Goal: Task Accomplishment & Management: Use online tool/utility

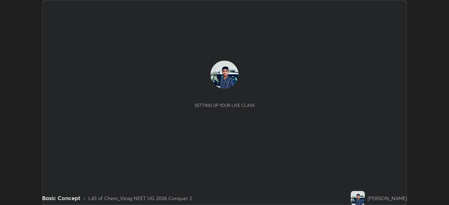
scroll to position [205, 449]
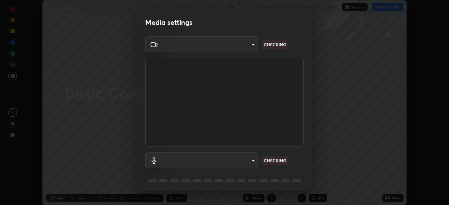
type input "da0c20431b424079349d444c11047d9f3d8fa2bd06c693e6a5e2fece50f7943c"
type input "b66cebb95c1e11d2a4921e936fa2f56bf0442747cf68a73d9fe71ba128f4f41d"
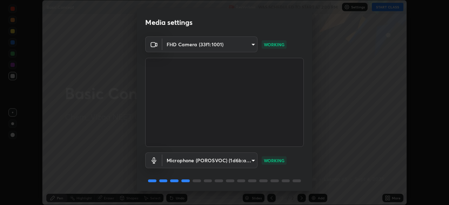
scroll to position [19, 0]
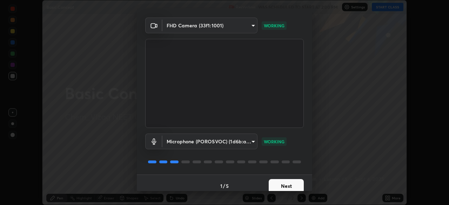
click at [273, 185] on button "Next" at bounding box center [286, 186] width 35 height 14
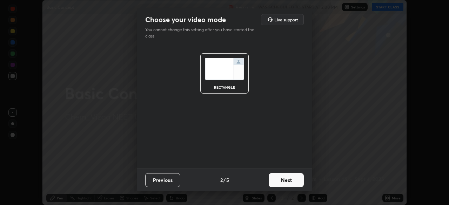
scroll to position [0, 0]
click at [279, 179] on button "Next" at bounding box center [286, 180] width 35 height 14
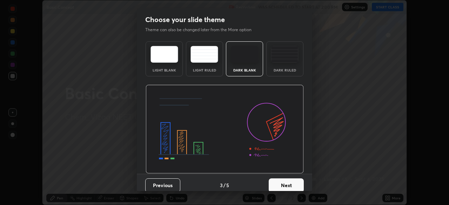
click at [280, 184] on button "Next" at bounding box center [286, 186] width 35 height 14
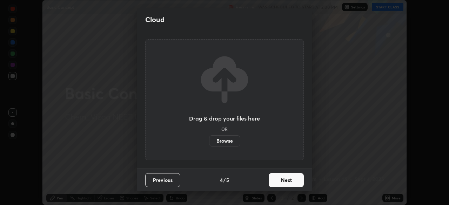
click at [274, 181] on button "Next" at bounding box center [286, 180] width 35 height 14
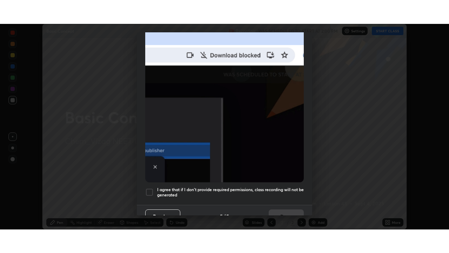
scroll to position [168, 0]
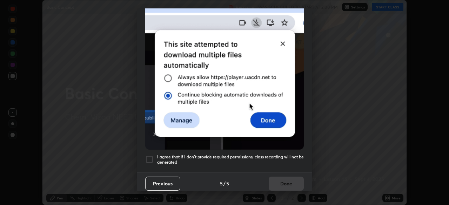
click at [152, 157] on div at bounding box center [149, 160] width 8 height 8
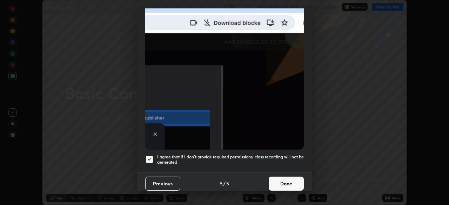
click at [277, 181] on button "Done" at bounding box center [286, 184] width 35 height 14
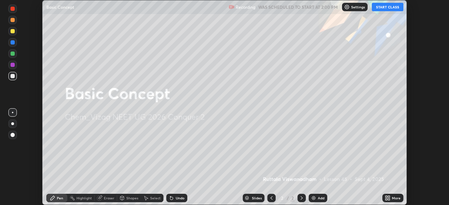
click at [381, 8] on button "START CLASS" at bounding box center [388, 7] width 32 height 8
click at [387, 198] on icon at bounding box center [387, 197] width 2 height 2
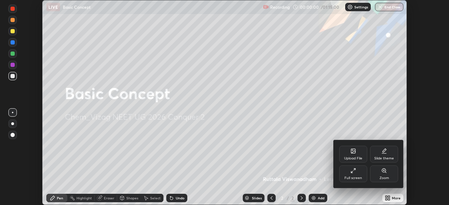
click at [355, 173] on icon at bounding box center [354, 171] width 6 height 6
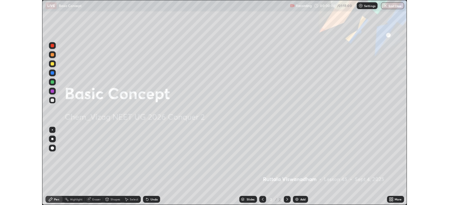
scroll to position [253, 449]
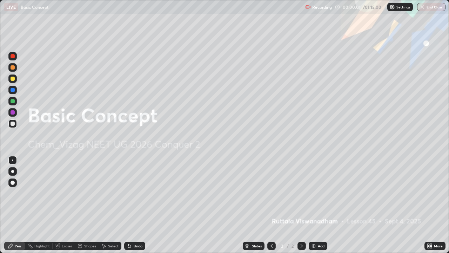
click at [318, 205] on div "Add" at bounding box center [321, 246] width 7 height 4
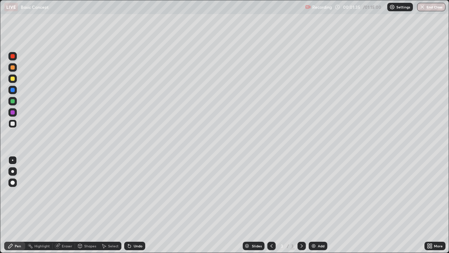
click at [134, 205] on div "Undo" at bounding box center [133, 246] width 24 height 14
click at [136, 205] on div "Undo" at bounding box center [138, 246] width 9 height 4
click at [11, 79] on div at bounding box center [13, 79] width 4 height 4
click at [15, 123] on div at bounding box center [12, 123] width 8 height 8
click at [16, 78] on div at bounding box center [12, 78] width 8 height 8
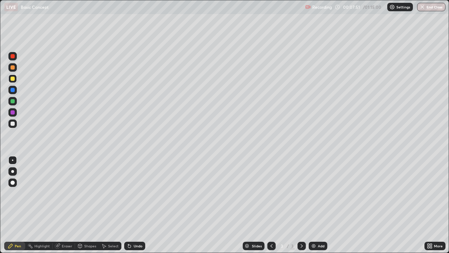
click at [311, 205] on div "Add" at bounding box center [318, 246] width 19 height 8
click at [138, 205] on div "Undo" at bounding box center [138, 246] width 9 height 4
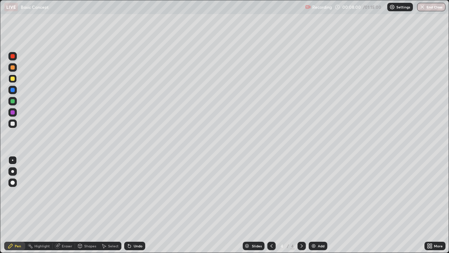
click at [138, 205] on div "Undo" at bounding box center [138, 246] width 9 height 4
click at [137, 205] on div "Undo" at bounding box center [138, 246] width 9 height 4
click at [136, 205] on div "Undo" at bounding box center [138, 246] width 9 height 4
click at [12, 124] on div at bounding box center [13, 123] width 4 height 4
click at [132, 205] on div "Undo" at bounding box center [134, 246] width 21 height 8
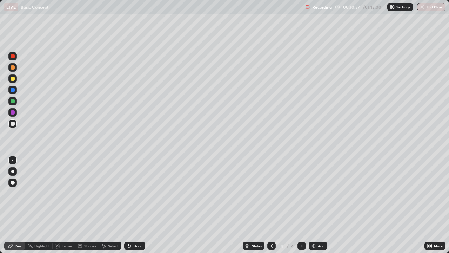
click at [13, 80] on div at bounding box center [13, 79] width 4 height 4
click at [318, 205] on div "Add" at bounding box center [321, 246] width 7 height 4
click at [14, 123] on div at bounding box center [13, 123] width 4 height 4
click at [16, 125] on div at bounding box center [12, 123] width 8 height 8
click at [12, 79] on div at bounding box center [13, 79] width 4 height 4
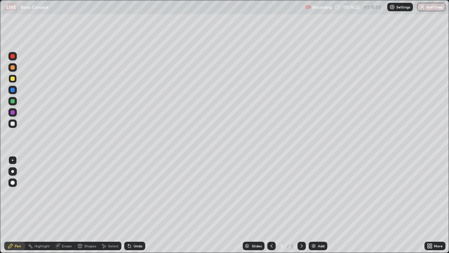
click at [13, 124] on div at bounding box center [13, 123] width 4 height 4
click at [12, 79] on div at bounding box center [13, 79] width 4 height 4
click at [59, 205] on icon at bounding box center [57, 246] width 5 height 5
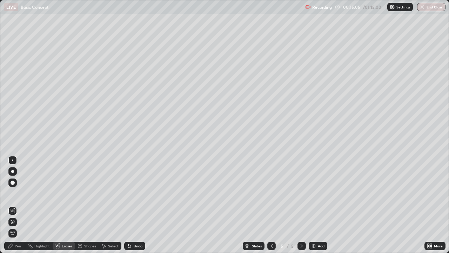
click at [11, 205] on icon at bounding box center [10, 246] width 4 height 4
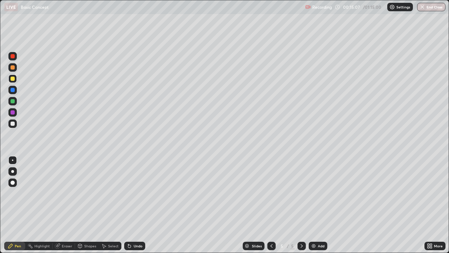
click at [134, 205] on div "Undo" at bounding box center [134, 246] width 21 height 8
click at [136, 205] on div "Undo" at bounding box center [134, 246] width 21 height 8
click at [14, 124] on div at bounding box center [13, 123] width 4 height 4
click at [13, 81] on div at bounding box center [12, 78] width 8 height 8
click at [13, 120] on div at bounding box center [12, 123] width 8 height 8
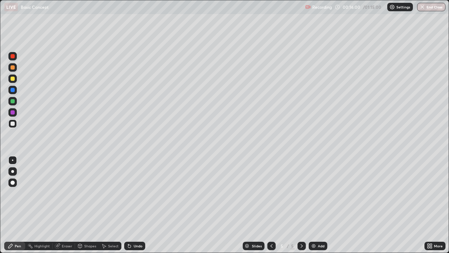
click at [134, 205] on div "Undo" at bounding box center [138, 246] width 9 height 4
click at [135, 205] on div "Undo" at bounding box center [134, 246] width 21 height 8
click at [135, 205] on div "Undo" at bounding box center [138, 246] width 9 height 4
click at [134, 205] on div "Undo" at bounding box center [138, 246] width 9 height 4
click at [136, 205] on div "Undo" at bounding box center [138, 246] width 9 height 4
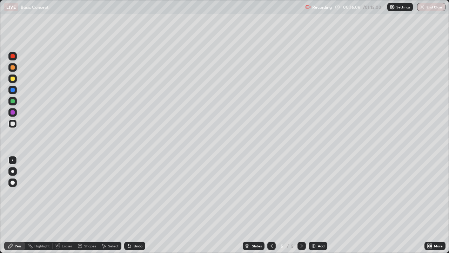
click at [15, 123] on div at bounding box center [12, 123] width 8 height 8
click at [14, 125] on div at bounding box center [13, 123] width 4 height 4
click at [13, 79] on div at bounding box center [13, 79] width 4 height 4
click at [131, 205] on icon at bounding box center [130, 246] width 6 height 6
click at [15, 125] on div at bounding box center [12, 123] width 8 height 8
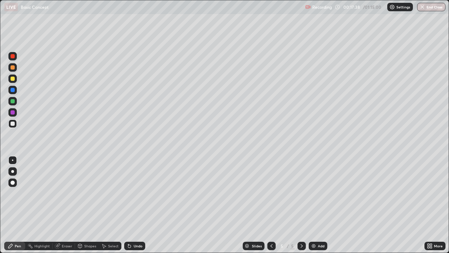
click at [12, 79] on div at bounding box center [13, 79] width 4 height 4
click at [62, 205] on div "Eraser" at bounding box center [67, 246] width 11 height 4
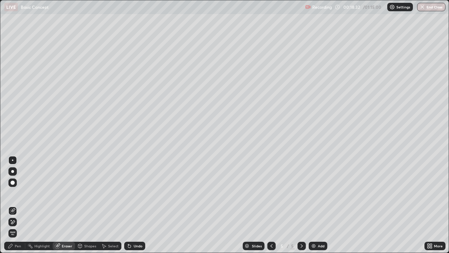
click at [16, 205] on div "Pen" at bounding box center [18, 246] width 6 height 4
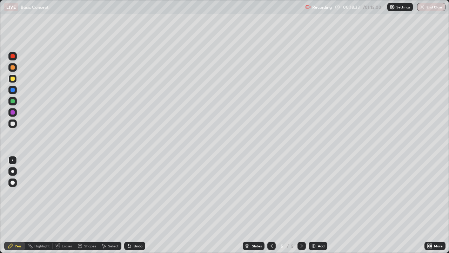
click at [13, 124] on div at bounding box center [13, 123] width 4 height 4
click at [132, 205] on div "Undo" at bounding box center [134, 246] width 21 height 8
click at [134, 205] on div "Undo" at bounding box center [134, 246] width 21 height 8
click at [135, 205] on div "Undo" at bounding box center [134, 246] width 21 height 8
click at [316, 205] on img at bounding box center [314, 246] width 6 height 6
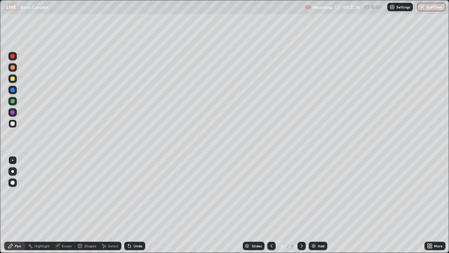
click at [15, 124] on div at bounding box center [12, 123] width 8 height 8
click at [13, 80] on div at bounding box center [13, 79] width 4 height 4
click at [13, 126] on div at bounding box center [12, 123] width 8 height 8
click at [135, 205] on div "Undo" at bounding box center [138, 246] width 9 height 4
click at [137, 205] on div "Undo" at bounding box center [134, 246] width 21 height 8
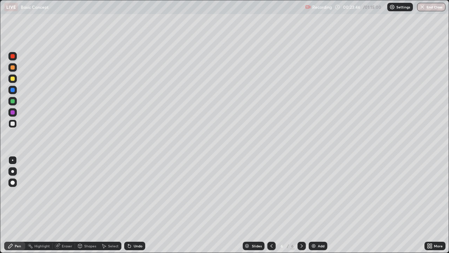
click at [137, 205] on div "Undo" at bounding box center [134, 246] width 21 height 8
click at [12, 83] on div at bounding box center [12, 78] width 8 height 8
click at [318, 205] on div "Add" at bounding box center [321, 246] width 7 height 4
click at [14, 123] on div at bounding box center [13, 123] width 4 height 4
click at [136, 205] on div "Undo" at bounding box center [138, 246] width 9 height 4
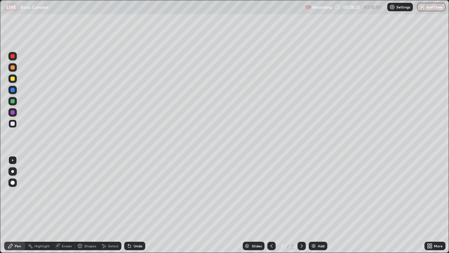
click at [132, 205] on div "Undo" at bounding box center [134, 246] width 21 height 8
click at [134, 205] on div "Undo" at bounding box center [138, 246] width 9 height 4
click at [11, 78] on div at bounding box center [13, 79] width 4 height 4
click at [134, 205] on div "Undo" at bounding box center [134, 246] width 21 height 8
click at [137, 205] on div "Undo" at bounding box center [138, 246] width 9 height 4
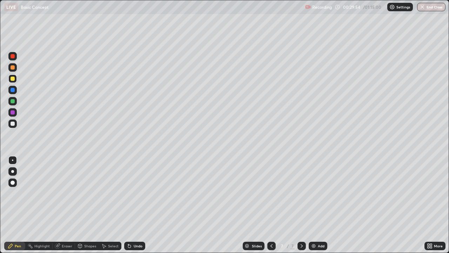
click at [138, 205] on div "Undo" at bounding box center [138, 246] width 9 height 4
click at [318, 205] on div "Add" at bounding box center [321, 246] width 7 height 4
click at [13, 123] on div at bounding box center [13, 123] width 4 height 4
click at [13, 124] on div at bounding box center [13, 123] width 4 height 4
click at [131, 205] on div "Undo" at bounding box center [134, 246] width 21 height 8
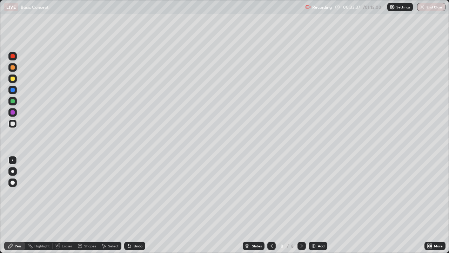
click at [11, 78] on div at bounding box center [13, 79] width 4 height 4
click at [314, 205] on img at bounding box center [314, 246] width 6 height 6
click at [14, 124] on div at bounding box center [13, 123] width 4 height 4
click at [137, 205] on div "Undo" at bounding box center [134, 246] width 21 height 8
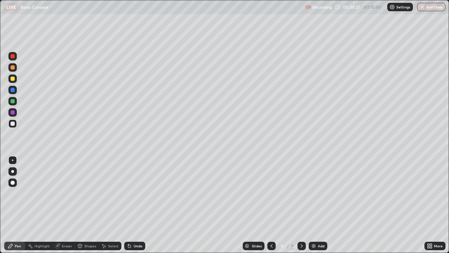
click at [137, 205] on div "Undo" at bounding box center [134, 246] width 21 height 8
click at [12, 100] on div at bounding box center [13, 101] width 4 height 4
click at [12, 88] on div at bounding box center [13, 90] width 4 height 4
click at [301, 205] on icon at bounding box center [302, 246] width 6 height 6
click at [316, 205] on img at bounding box center [314, 246] width 6 height 6
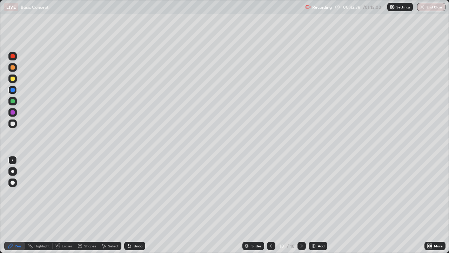
click at [12, 125] on div at bounding box center [13, 123] width 4 height 4
click at [11, 78] on div at bounding box center [13, 79] width 4 height 4
click at [12, 124] on div at bounding box center [13, 123] width 4 height 4
click at [14, 124] on div at bounding box center [13, 123] width 4 height 4
click at [12, 79] on div at bounding box center [13, 79] width 4 height 4
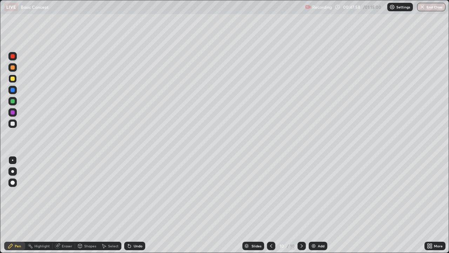
click at [13, 123] on div at bounding box center [13, 123] width 4 height 4
click at [136, 205] on div "Undo" at bounding box center [134, 246] width 21 height 8
click at [15, 124] on div at bounding box center [12, 123] width 8 height 8
click at [13, 79] on div at bounding box center [13, 79] width 4 height 4
click at [132, 205] on div "Undo" at bounding box center [134, 246] width 21 height 8
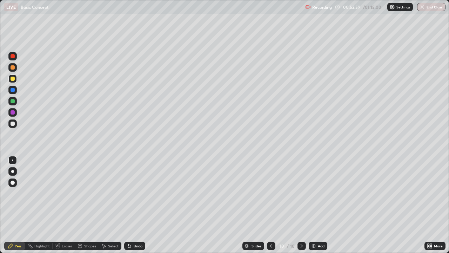
click at [319, 205] on div "Add" at bounding box center [318, 246] width 19 height 8
click at [12, 124] on div at bounding box center [13, 123] width 4 height 4
click at [11, 80] on div at bounding box center [13, 79] width 4 height 4
click at [62, 205] on div "Eraser" at bounding box center [67, 246] width 11 height 4
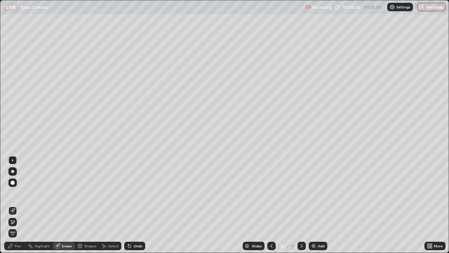
click at [12, 205] on icon at bounding box center [11, 246] width 6 height 6
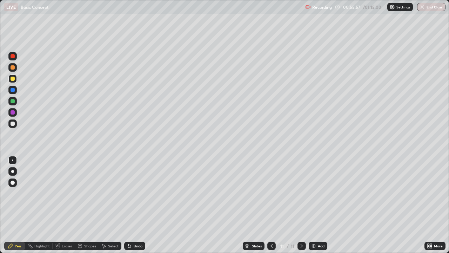
click at [13, 124] on div at bounding box center [13, 123] width 4 height 4
click at [317, 205] on div "Add" at bounding box center [318, 246] width 19 height 8
click at [18, 205] on div "Pen" at bounding box center [18, 246] width 6 height 4
click at [12, 125] on div at bounding box center [13, 123] width 4 height 4
click at [12, 88] on div at bounding box center [13, 90] width 4 height 4
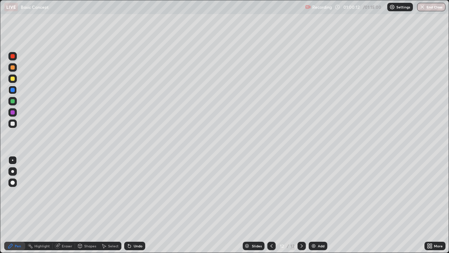
click at [11, 79] on div at bounding box center [13, 79] width 4 height 4
click at [134, 205] on div "Undo" at bounding box center [134, 246] width 21 height 8
click at [13, 124] on div at bounding box center [13, 123] width 4 height 4
click at [320, 205] on div "Add" at bounding box center [321, 246] width 7 height 4
click at [135, 205] on div "Undo" at bounding box center [134, 246] width 21 height 8
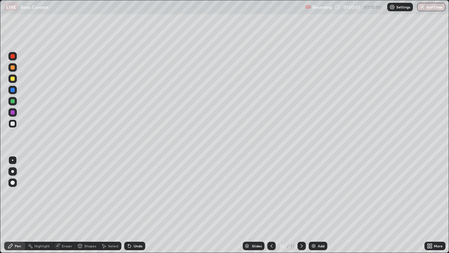
click at [133, 205] on div "Undo" at bounding box center [134, 246] width 21 height 8
click at [13, 100] on div at bounding box center [13, 101] width 4 height 4
click at [132, 205] on div "Undo" at bounding box center [134, 246] width 21 height 8
click at [133, 205] on div "Undo" at bounding box center [134, 246] width 21 height 8
click at [13, 121] on div at bounding box center [13, 123] width 4 height 4
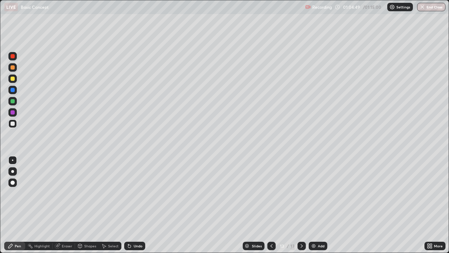
click at [13, 79] on div at bounding box center [13, 79] width 4 height 4
click at [12, 125] on div at bounding box center [13, 123] width 4 height 4
click at [134, 205] on div "Undo" at bounding box center [138, 246] width 9 height 4
click at [135, 205] on div "Undo" at bounding box center [138, 246] width 9 height 4
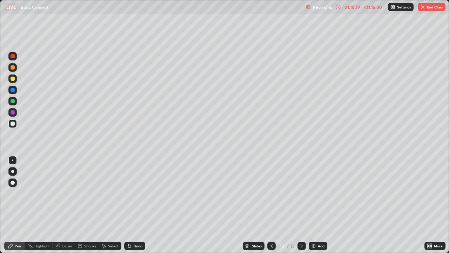
click at [427, 9] on button "End Class" at bounding box center [432, 7] width 28 height 8
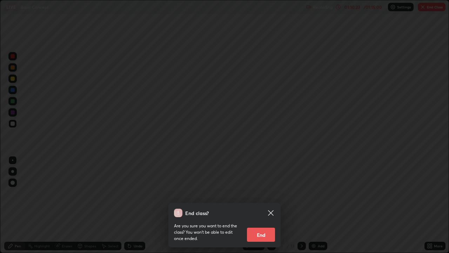
click at [256, 205] on button "End" at bounding box center [261, 235] width 28 height 14
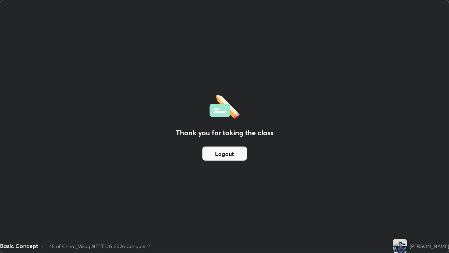
click at [225, 156] on button "Logout" at bounding box center [225, 153] width 45 height 14
click at [227, 156] on button "Logout" at bounding box center [225, 153] width 45 height 14
click at [227, 153] on button "Logout" at bounding box center [225, 153] width 45 height 14
click at [230, 153] on button "Logout" at bounding box center [225, 153] width 45 height 14
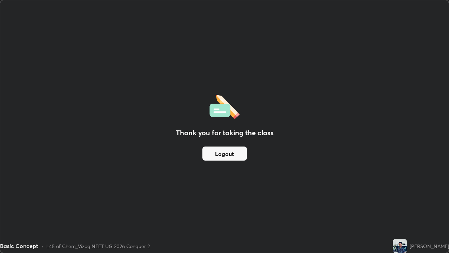
click at [230, 153] on button "Logout" at bounding box center [225, 153] width 45 height 14
click at [225, 154] on button "Logout" at bounding box center [225, 153] width 45 height 14
click at [393, 205] on img at bounding box center [400, 246] width 14 height 14
click at [377, 124] on div "Thank you for taking the class Logout" at bounding box center [224, 126] width 449 height 252
click at [448, 131] on div "Thank you for taking the class Logout" at bounding box center [224, 126] width 449 height 252
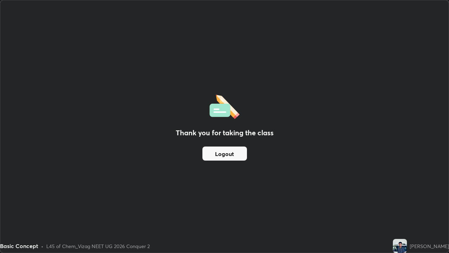
click at [407, 180] on div "Thank you for taking the class Logout" at bounding box center [224, 126] width 449 height 252
click at [226, 151] on button "Logout" at bounding box center [225, 153] width 45 height 14
click at [225, 152] on button "Logout" at bounding box center [225, 153] width 45 height 14
click at [227, 153] on button "Logout" at bounding box center [225, 153] width 45 height 14
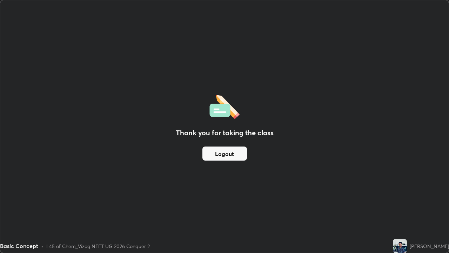
click at [229, 154] on button "Logout" at bounding box center [225, 153] width 45 height 14
click at [231, 153] on button "Logout" at bounding box center [225, 153] width 45 height 14
click at [235, 153] on button "Logout" at bounding box center [225, 153] width 45 height 14
click at [238, 156] on button "Logout" at bounding box center [225, 153] width 45 height 14
click at [379, 113] on div "Thank you for taking the class Logout" at bounding box center [224, 126] width 449 height 252
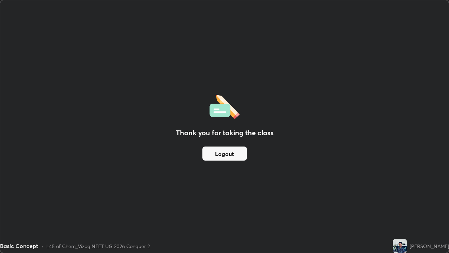
click at [226, 24] on div "Thank you for taking the class Logout" at bounding box center [224, 126] width 449 height 252
click at [225, 26] on div "Thank you for taking the class Logout" at bounding box center [224, 126] width 449 height 252
click at [225, 24] on div "Thank you for taking the class Logout" at bounding box center [224, 126] width 449 height 252
click at [232, 14] on div "Thank you for taking the class Logout" at bounding box center [224, 126] width 449 height 252
click at [256, 14] on div "Thank you for taking the class Logout" at bounding box center [224, 126] width 449 height 252
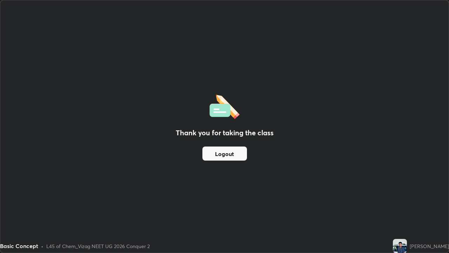
click at [257, 17] on div "Thank you for taking the class Logout" at bounding box center [224, 126] width 449 height 252
click at [435, 24] on div "Thank you for taking the class Logout" at bounding box center [224, 126] width 449 height 252
click at [436, 26] on div "Thank you for taking the class Logout" at bounding box center [224, 126] width 449 height 252
click at [221, 157] on button "Logout" at bounding box center [225, 153] width 45 height 14
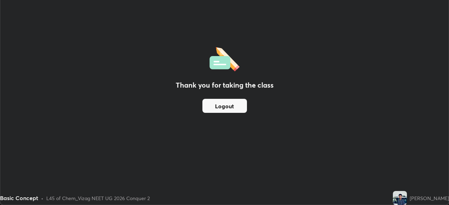
scroll to position [34906, 34662]
